Goal: Information Seeking & Learning: Learn about a topic

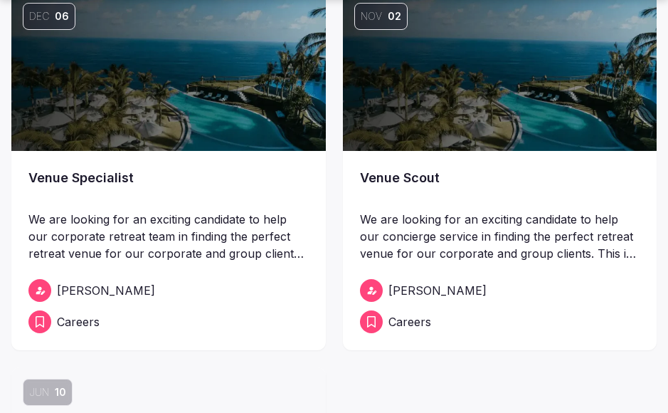
scroll to position [201, 0]
click at [129, 193] on link "Venue Specialist" at bounding box center [168, 188] width 280 height 40
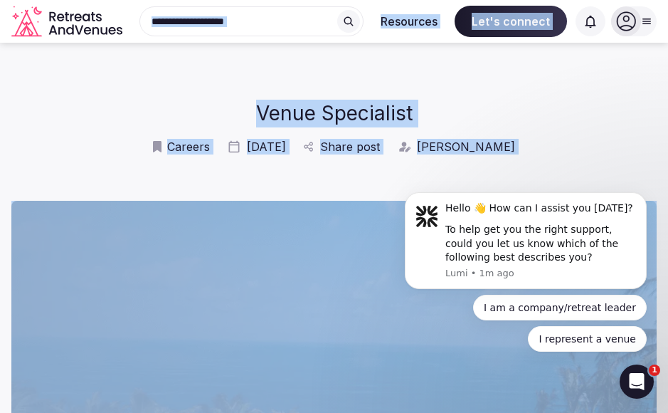
drag, startPoint x: 280, startPoint y: 225, endPoint x: 297, endPoint y: 45, distance: 180.7
copy body "Search Popular Destinations [GEOGRAPHIC_DATA], [GEOGRAPHIC_DATA] [GEOGRAPHIC_DA…"
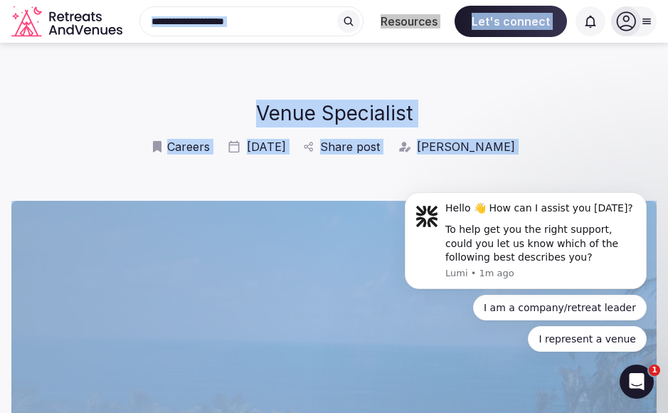
click at [425, 112] on h1 "Venue Specialist" at bounding box center [334, 114] width 516 height 28
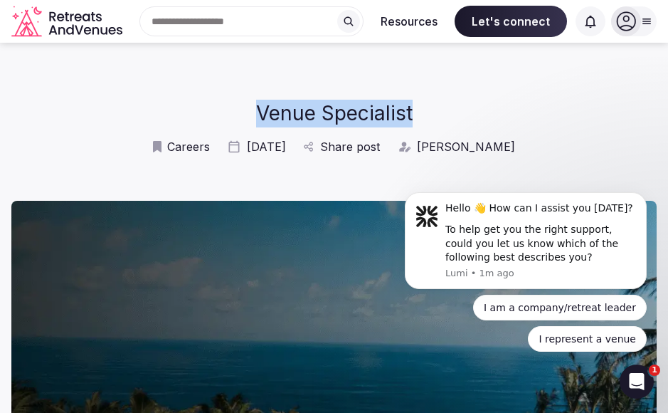
drag, startPoint x: 418, startPoint y: 122, endPoint x: 257, endPoint y: 105, distance: 162.5
click at [257, 105] on h1 "Venue Specialist" at bounding box center [334, 114] width 516 height 28
copy h1 "Venue Specialist"
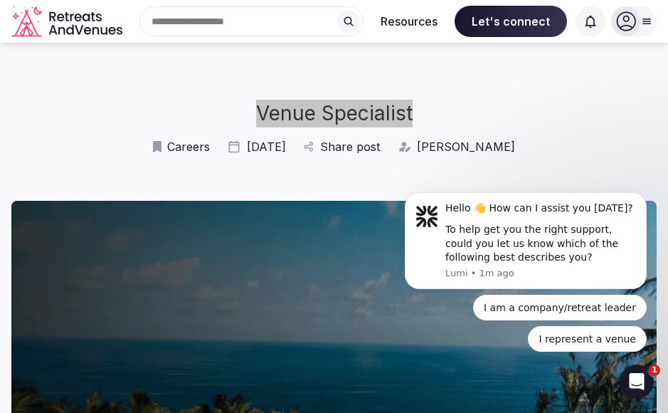
click at [218, 102] on h1 "Venue Specialist" at bounding box center [334, 114] width 516 height 28
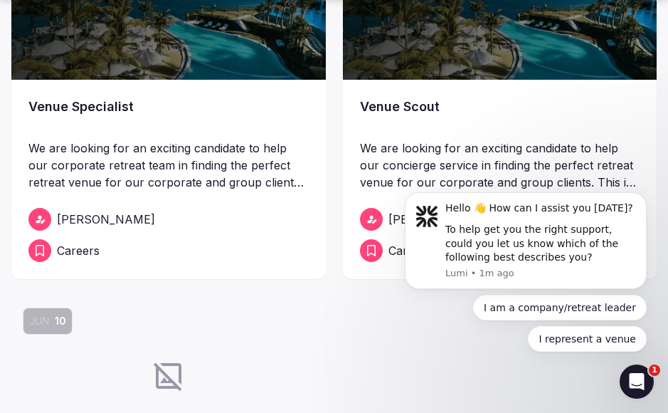
scroll to position [302, 0]
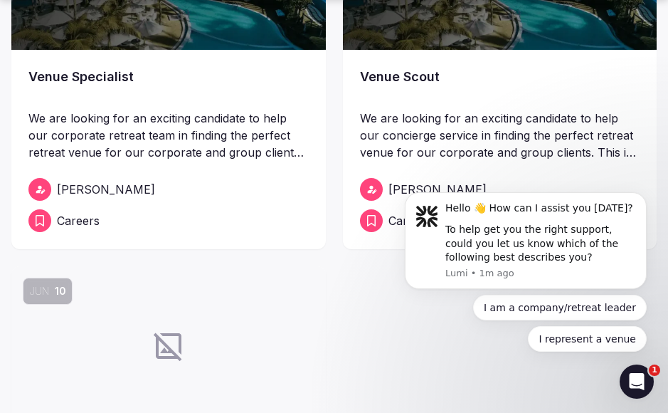
click at [409, 75] on link "Venue Scout" at bounding box center [500, 87] width 280 height 40
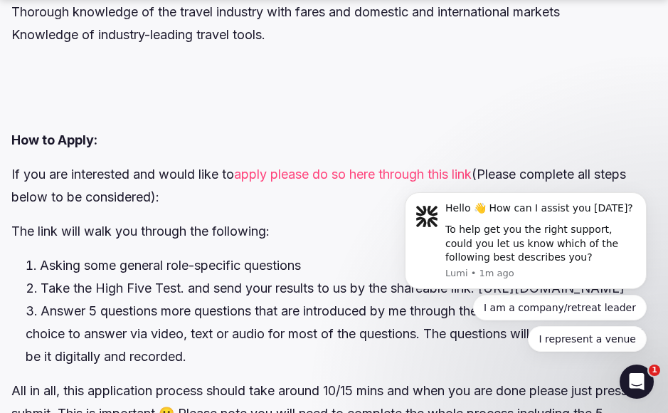
scroll to position [2676, 0]
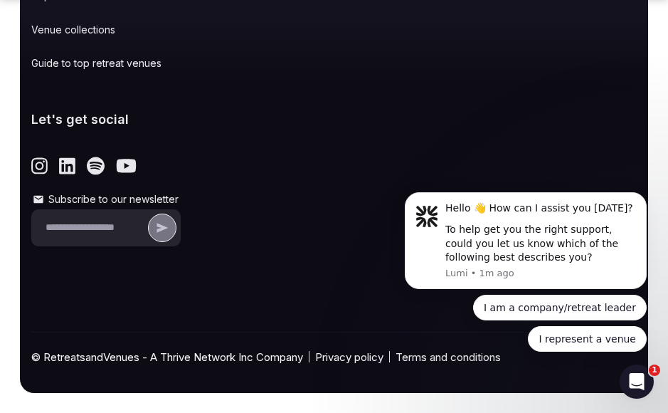
scroll to position [302, 0]
